Goal: Task Accomplishment & Management: Use online tool/utility

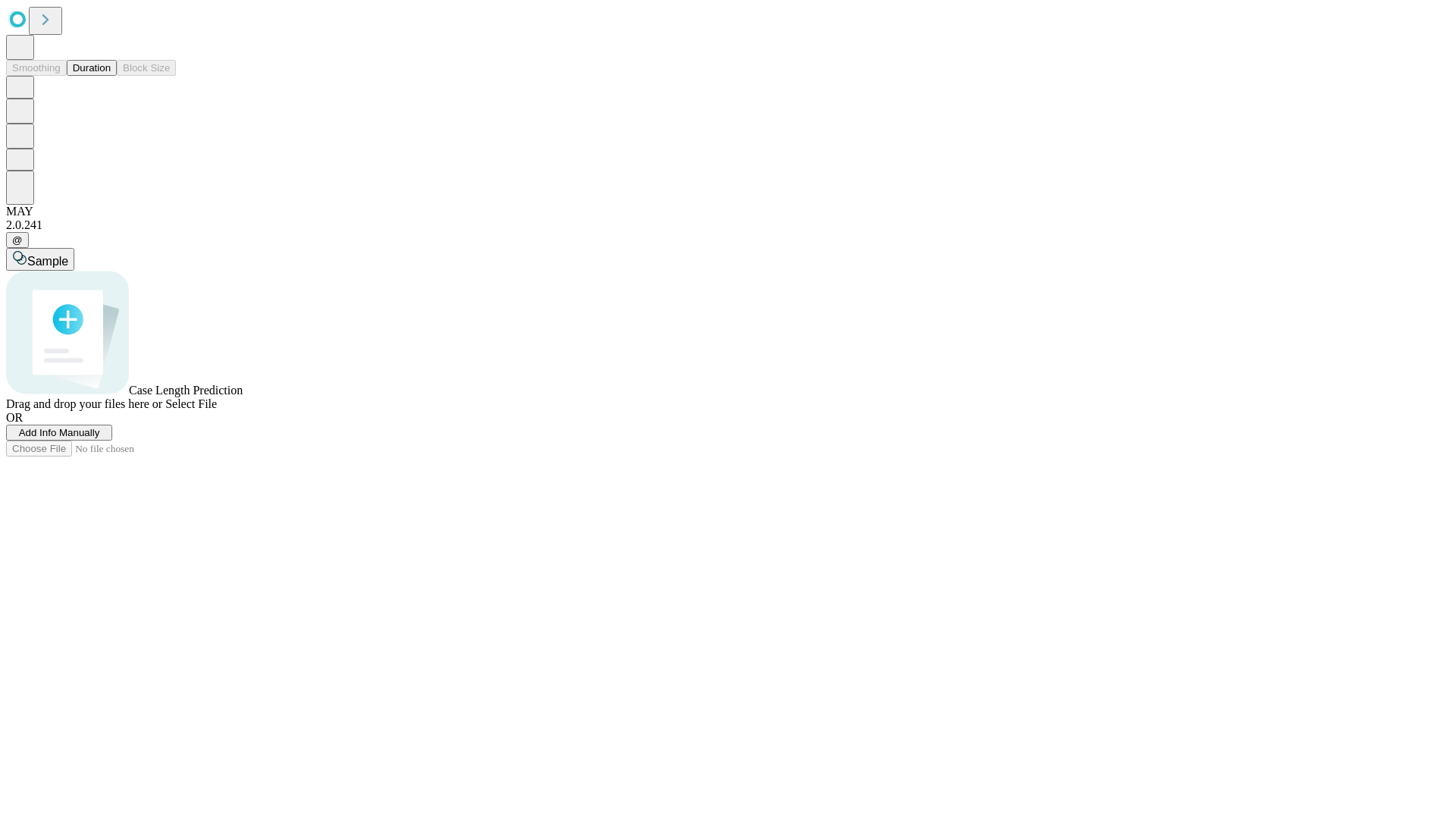
click at [111, 76] on button "Duration" at bounding box center [91, 68] width 50 height 16
click at [100, 438] on span "Add Info Manually" at bounding box center [59, 432] width 81 height 11
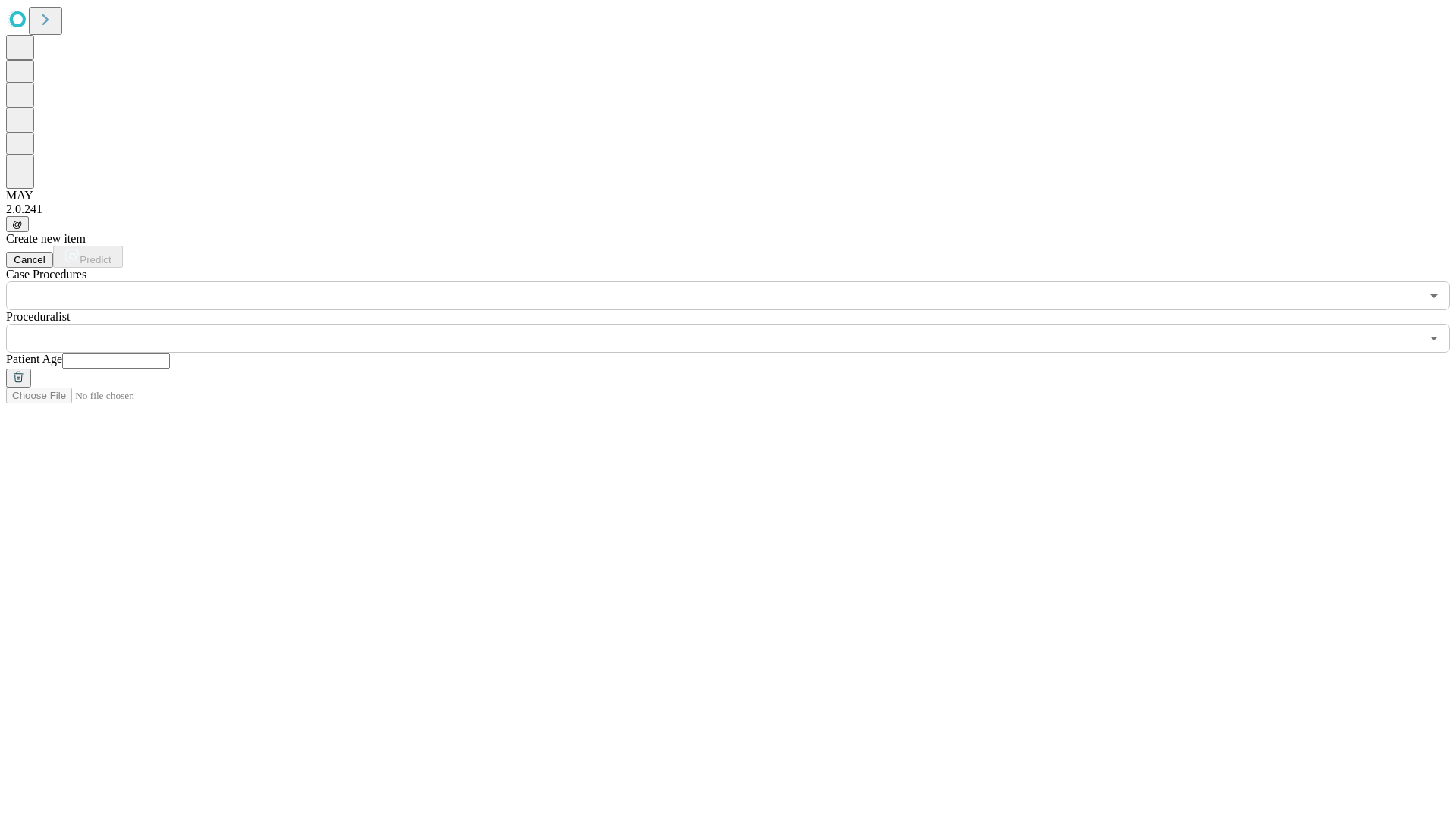
click at [170, 354] on input "text" at bounding box center [115, 361] width 107 height 15
type input "*"
click at [738, 324] on input "text" at bounding box center [713, 338] width 1415 height 29
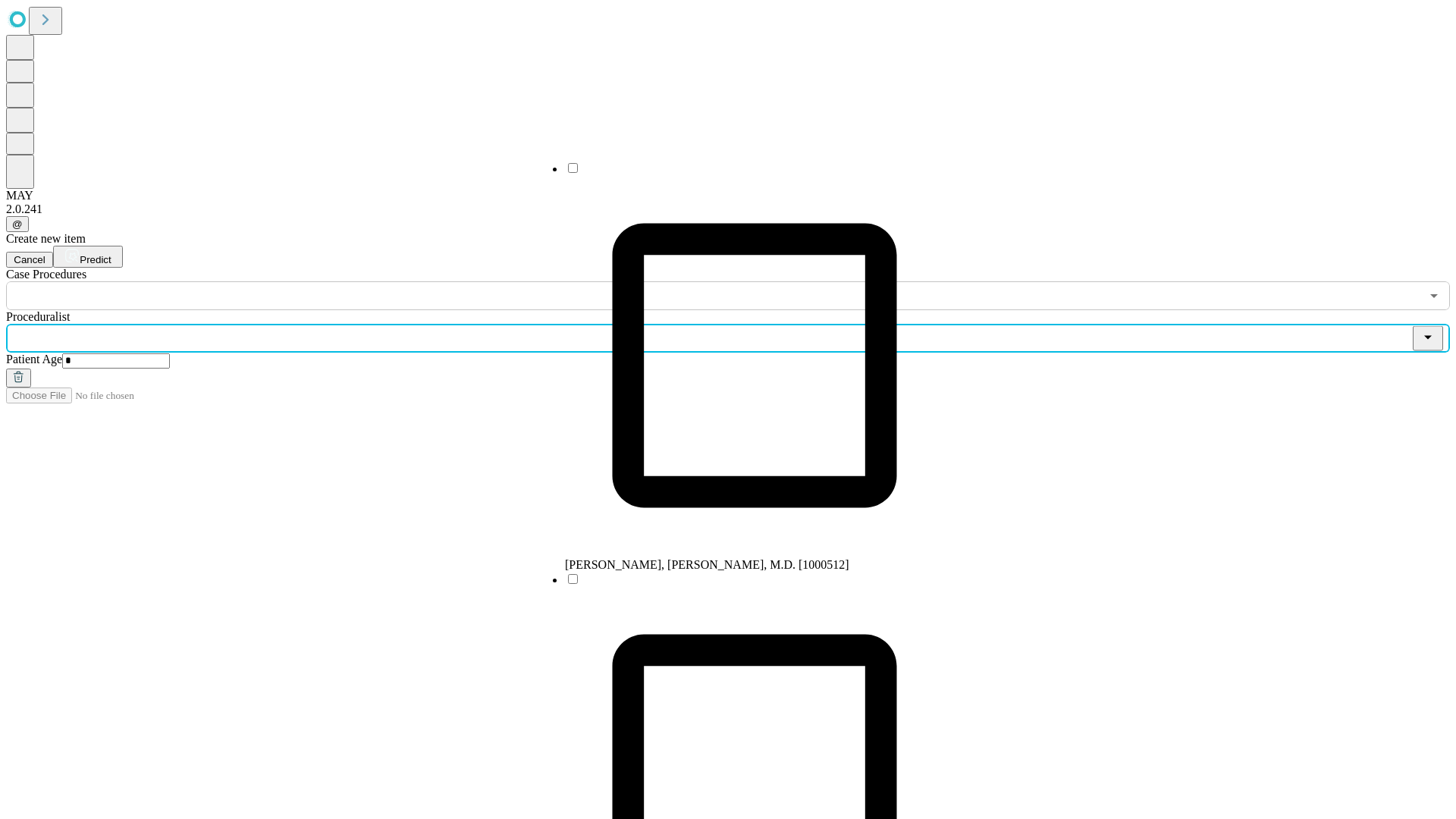
click at [739, 174] on li "[PERSON_NAME], [PERSON_NAME], M.D. [1000512]" at bounding box center [754, 366] width 379 height 411
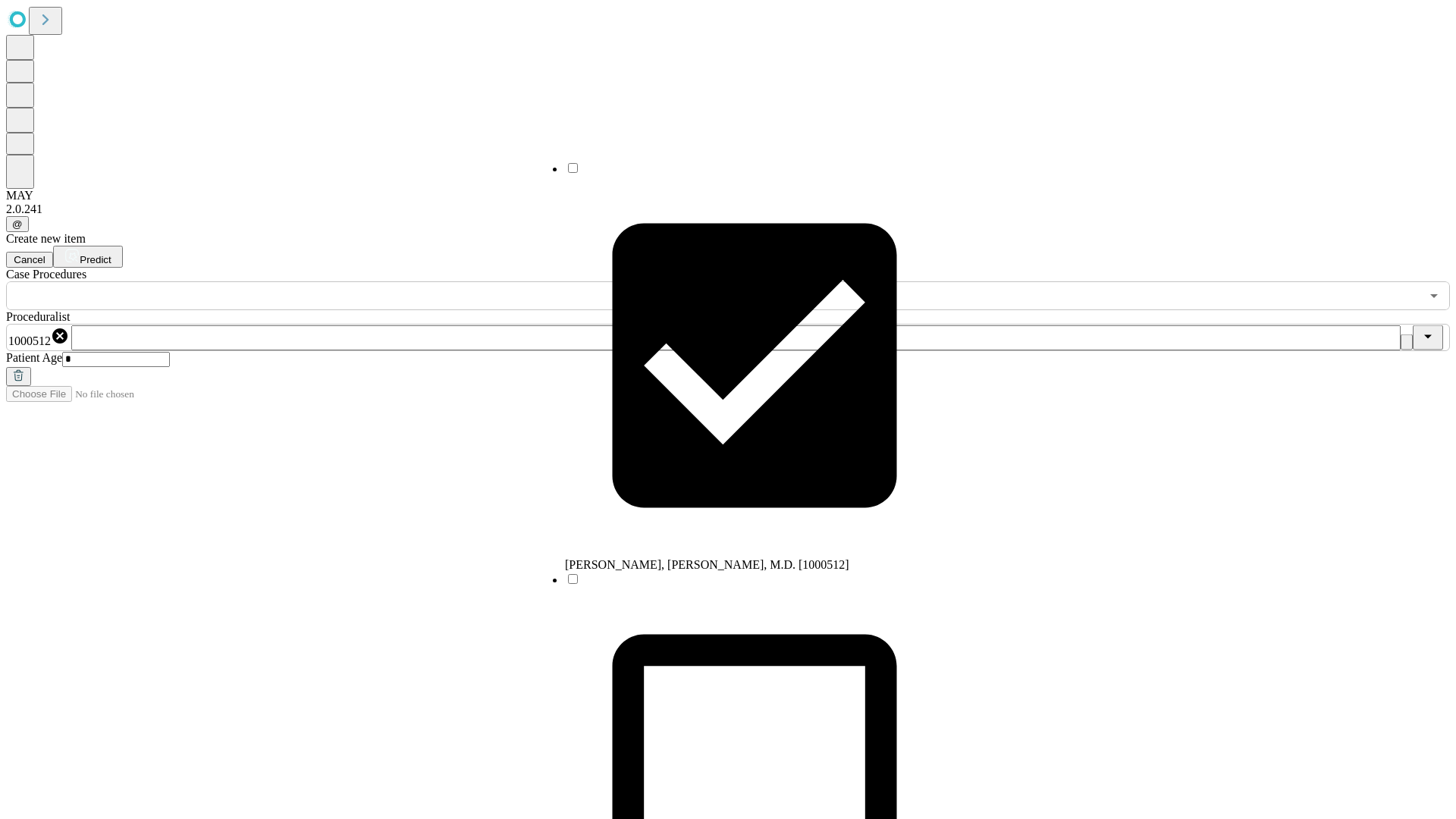
click at [319, 281] on input "text" at bounding box center [713, 295] width 1415 height 29
